Goal: Information Seeking & Learning: Learn about a topic

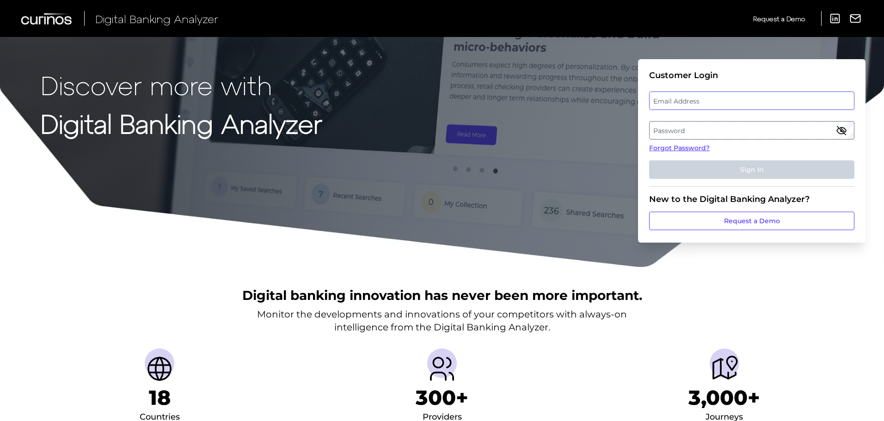
type input "[PERSON_NAME][EMAIL_ADDRESS][PERSON_NAME][DOMAIN_NAME]"
click at [680, 92] on input "[PERSON_NAME][EMAIL_ADDRESS][PERSON_NAME][DOMAIN_NAME]" at bounding box center [751, 101] width 205 height 18
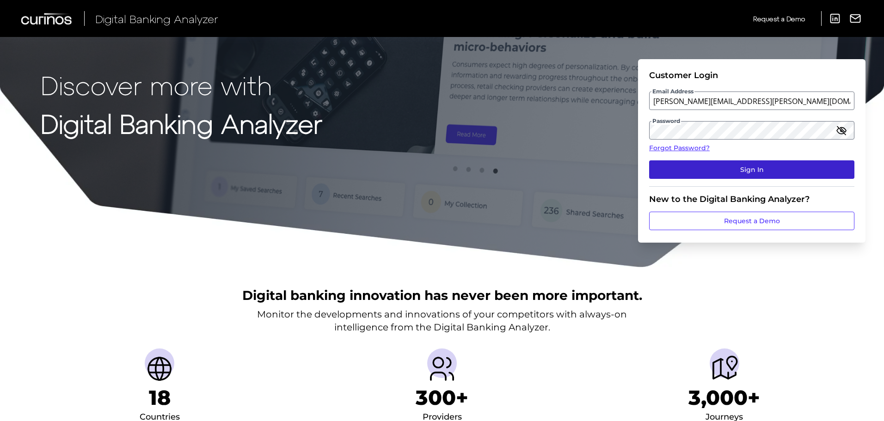
click at [727, 170] on button "Sign In" at bounding box center [751, 169] width 205 height 18
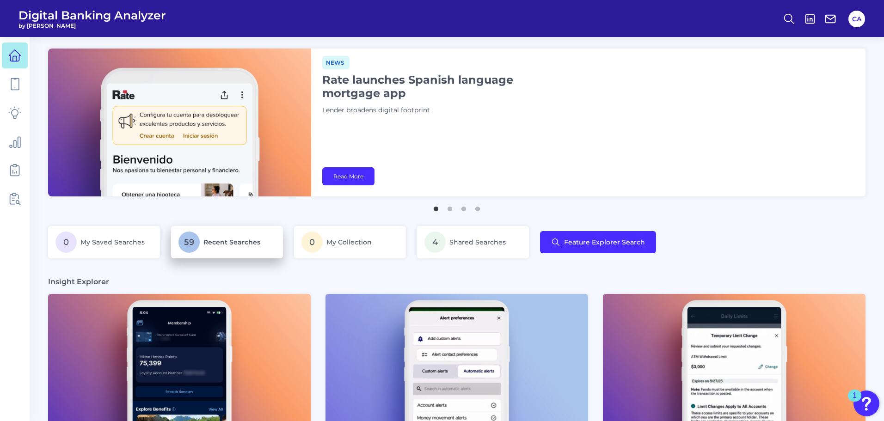
click at [222, 246] on p "59 Recent Searches" at bounding box center [227, 242] width 97 height 21
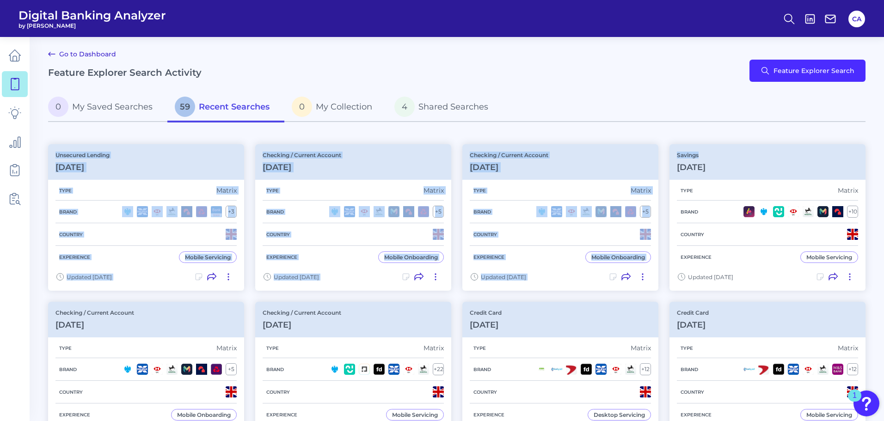
drag, startPoint x: 882, startPoint y: 125, endPoint x: 883, endPoint y: 133, distance: 7.9
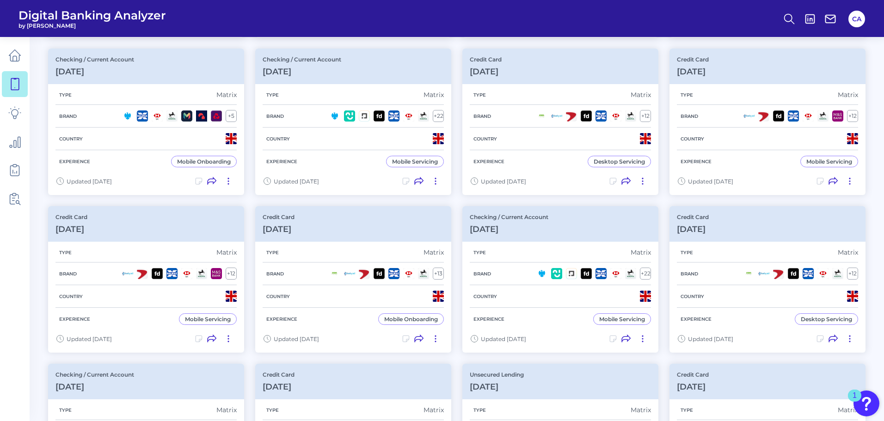
scroll to position [257, 0]
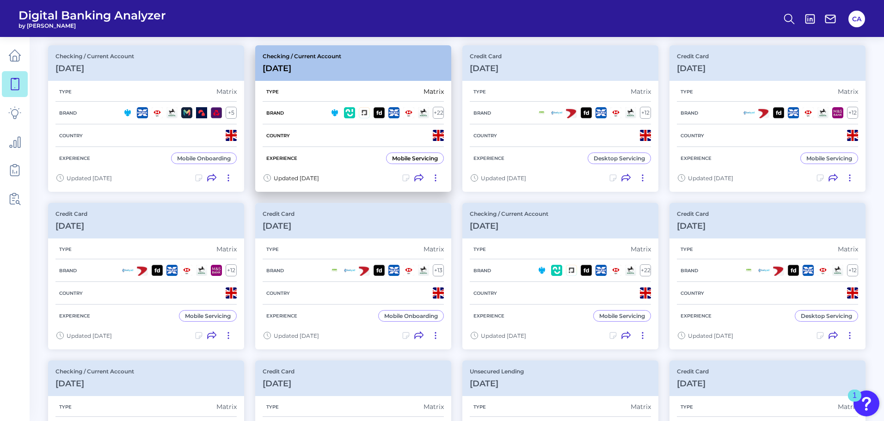
click at [400, 80] on div "Checking / Current Account May 01 2025" at bounding box center [353, 63] width 196 height 36
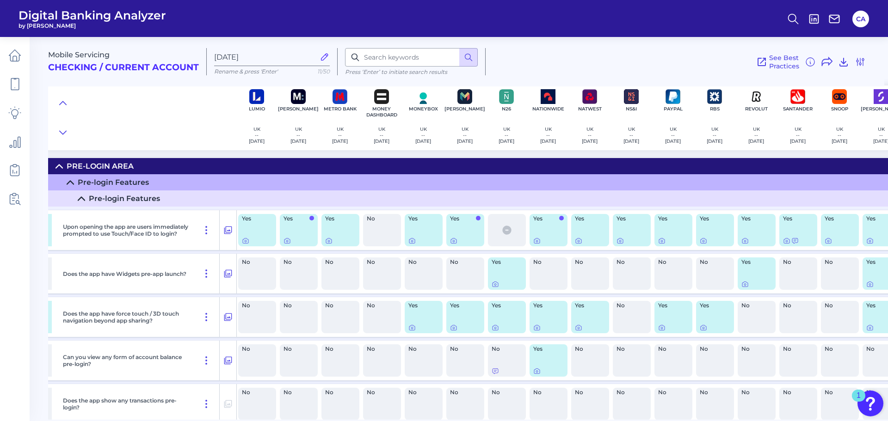
scroll to position [0, 387]
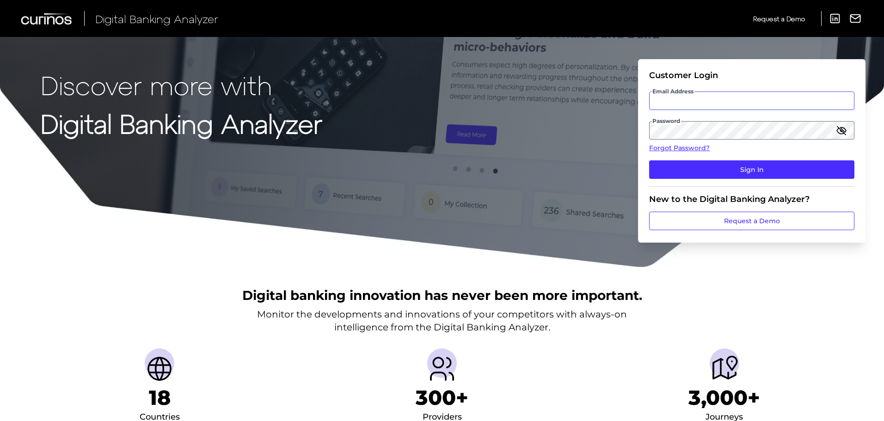
type input "[PERSON_NAME][EMAIL_ADDRESS][PERSON_NAME][DOMAIN_NAME]"
drag, startPoint x: 666, startPoint y: 97, endPoint x: 681, endPoint y: 119, distance: 26.8
click at [666, 97] on input "[PERSON_NAME][EMAIL_ADDRESS][PERSON_NAME][DOMAIN_NAME]" at bounding box center [751, 101] width 205 height 18
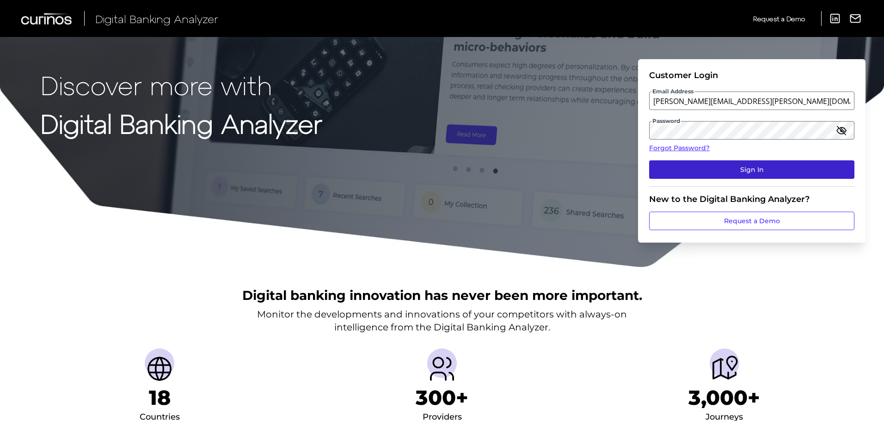
click at [695, 169] on button "Sign In" at bounding box center [751, 169] width 205 height 18
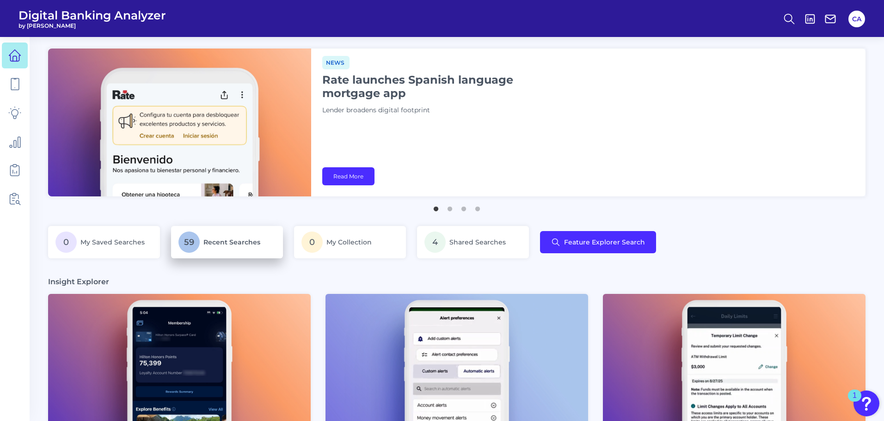
click at [215, 247] on p "59 Recent Searches" at bounding box center [227, 242] width 97 height 21
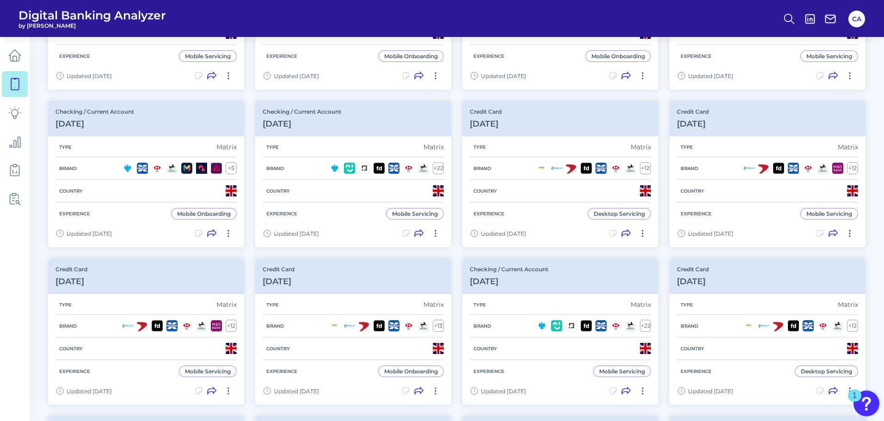
drag, startPoint x: 668, startPoint y: 301, endPoint x: 668, endPoint y: 327, distance: 26.4
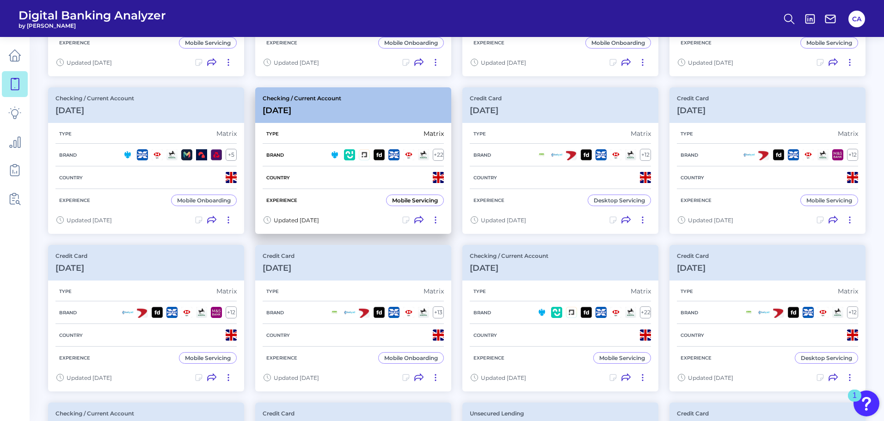
click at [403, 137] on div "Type Matrix" at bounding box center [353, 134] width 181 height 20
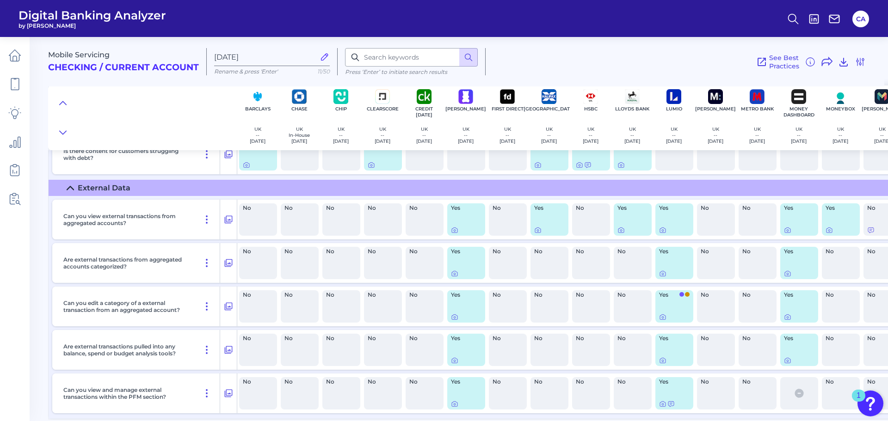
scroll to position [13727, 0]
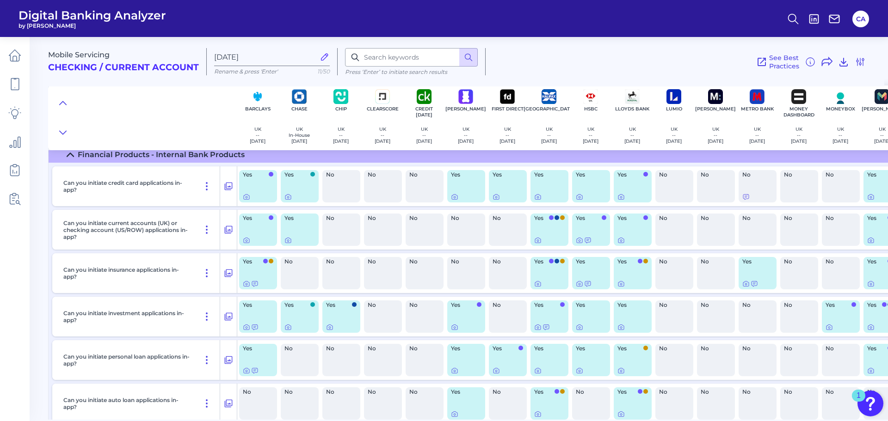
click at [565, 43] on div "Mobile Servicing Checking / Current Account [DATE] Rename & press 'Enter' 11/50…" at bounding box center [466, 58] width 836 height 57
